Goal: Task Accomplishment & Management: Manage account settings

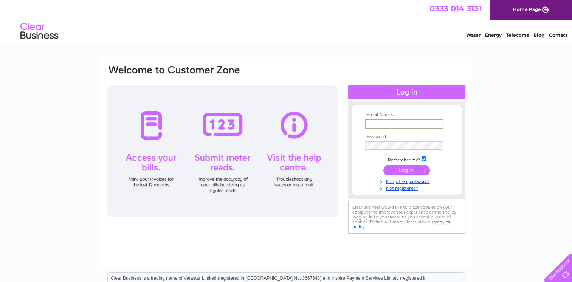
type input "[PERSON_NAME][EMAIL_ADDRESS][DOMAIN_NAME]"
click at [383, 164] on input "submit" at bounding box center [406, 169] width 46 height 11
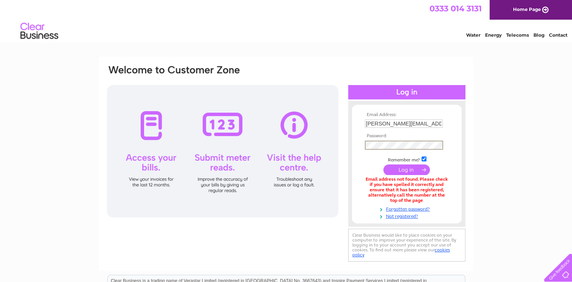
click at [383, 164] on input "submit" at bounding box center [406, 169] width 46 height 11
click at [408, 167] on input "submit" at bounding box center [406, 169] width 46 height 11
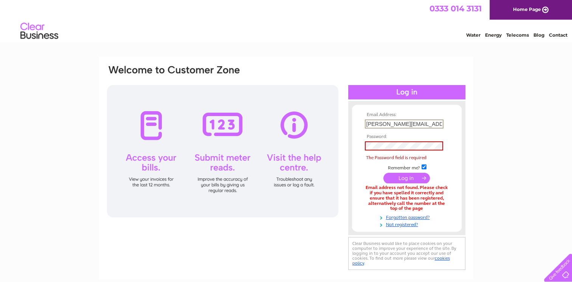
click at [432, 123] on input "[PERSON_NAME][EMAIL_ADDRESS][DOMAIN_NAME]" at bounding box center [404, 123] width 79 height 9
drag, startPoint x: 432, startPoint y: 123, endPoint x: 332, endPoint y: 122, distance: 99.8
click at [332, 122] on div "Email Address: karen@jabrogames.com Password: The Password field is required" at bounding box center [286, 167] width 360 height 207
type input "kcarlson802@aol.com"
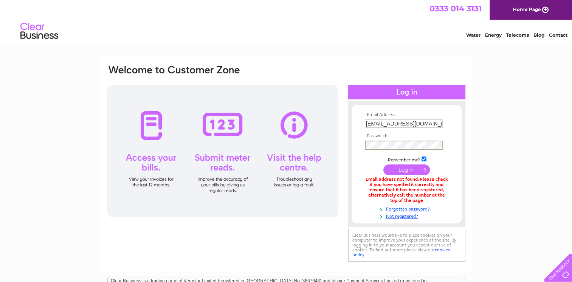
click at [383, 164] on input "submit" at bounding box center [406, 169] width 46 height 11
click at [429, 125] on input "kcarlson802@aol.com" at bounding box center [404, 123] width 79 height 9
drag, startPoint x: 429, startPoint y: 125, endPoint x: 292, endPoint y: 129, distance: 136.9
click at [292, 129] on div "Email Address: kcarlson802@aol.com Password:" at bounding box center [286, 163] width 360 height 199
type input "[PERSON_NAME][EMAIL_ADDRESS][DOMAIN_NAME]"
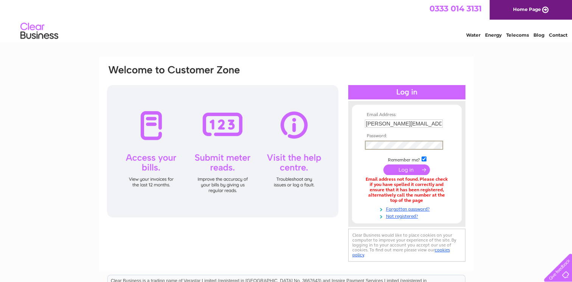
click at [383, 164] on input "submit" at bounding box center [406, 169] width 46 height 11
